Goal: Find specific page/section: Find specific page/section

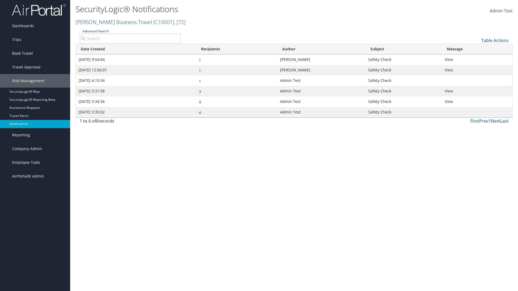
click at [95, 31] on link "Advanced Search" at bounding box center [95, 31] width 26 height 5
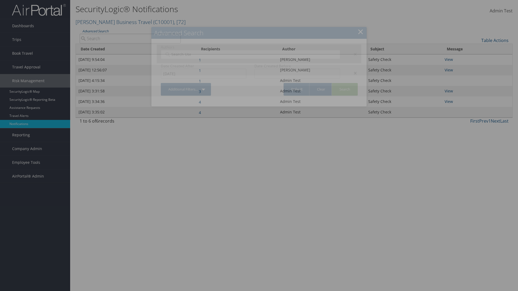
click at [352, 73] on div "×" at bounding box center [352, 73] width 17 height 6
click at [352, 54] on div "×" at bounding box center [352, 54] width 17 height 6
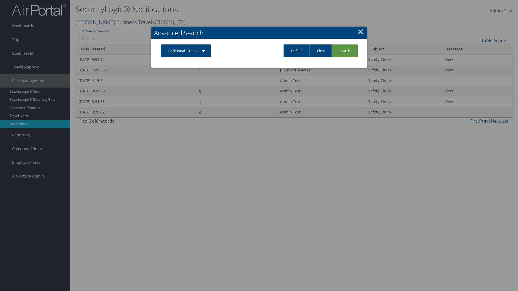
click at [186, 51] on link "Additional Filters..." at bounding box center [186, 51] width 50 height 13
click at [0, 0] on link "Author" at bounding box center [0, 0] width 0 height 0
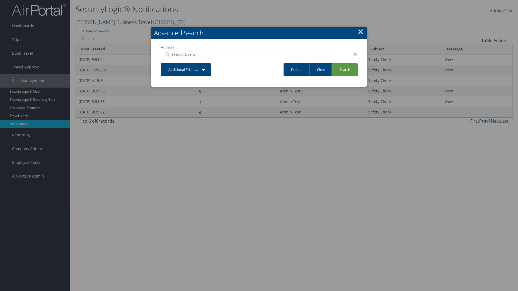
click at [186, 70] on link "Additional Filters..." at bounding box center [186, 69] width 50 height 13
click at [0, 0] on link "Date Created" at bounding box center [0, 0] width 0 height 0
